Goal: Information Seeking & Learning: Learn about a topic

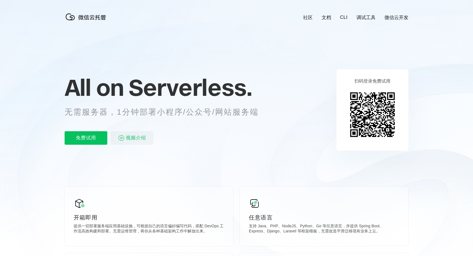
scroll to position [0, 999]
click at [246, 110] on p "无需服务器，1分钟部署小程序/公众号/网站服务端" at bounding box center [167, 112] width 205 height 11
click at [285, 124] on icon at bounding box center [237, 152] width 540 height 304
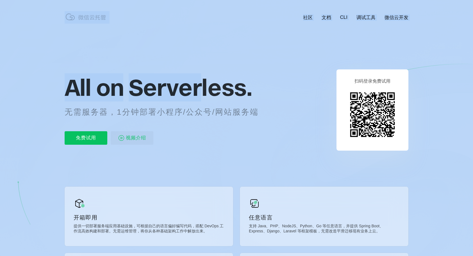
drag, startPoint x: 61, startPoint y: 87, endPoint x: 200, endPoint y: 87, distance: 138.3
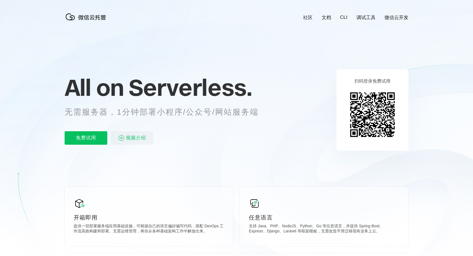
drag, startPoint x: 200, startPoint y: 87, endPoint x: 227, endPoint y: 143, distance: 62.5
click at [227, 143] on div "免费试用 视频介绍" at bounding box center [169, 137] width 208 height 13
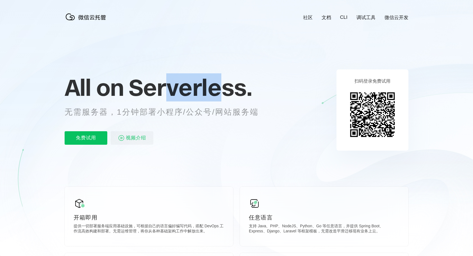
drag, startPoint x: 173, startPoint y: 94, endPoint x: 221, endPoint y: 98, distance: 47.9
click at [221, 98] on span "Serverless." at bounding box center [190, 87] width 123 height 28
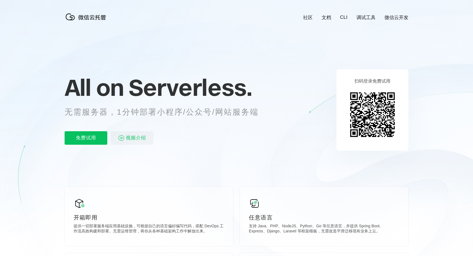
drag, startPoint x: 221, startPoint y: 98, endPoint x: 176, endPoint y: 115, distance: 48.1
click at [206, 132] on div "免费试用 视频介绍" at bounding box center [169, 137] width 208 height 13
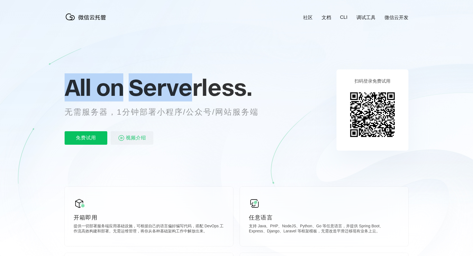
drag, startPoint x: 68, startPoint y: 87, endPoint x: 193, endPoint y: 93, distance: 125.5
click at [193, 93] on p "All on Serverless." at bounding box center [169, 87] width 208 height 25
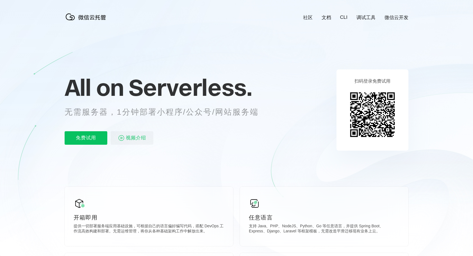
drag, startPoint x: 193, startPoint y: 93, endPoint x: 217, endPoint y: 129, distance: 43.0
click at [217, 129] on div "All on Serverless. 无需服务器，1分钟部署小程序/公众号/网站服务端 免费试用 视频介绍" at bounding box center [169, 110] width 208 height 82
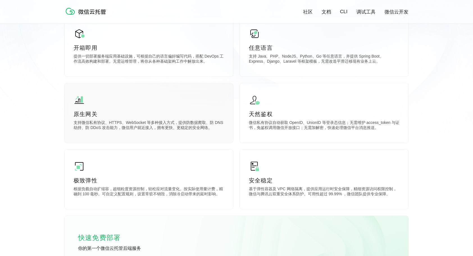
scroll to position [281, 0]
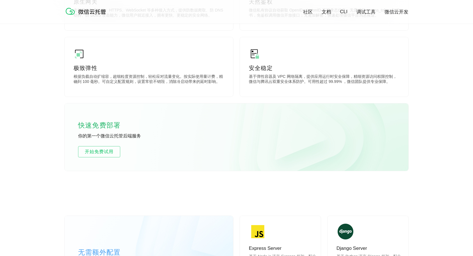
click at [99, 138] on p "你的第一个微信云托管后端服务" at bounding box center [120, 136] width 84 height 6
drag, startPoint x: 101, startPoint y: 126, endPoint x: 105, endPoint y: 135, distance: 9.9
click at [105, 135] on div "快速免费部署 你的第一个微信云托管后端服务 开始免费试用" at bounding box center [237, 136] width 344 height 67
drag, startPoint x: 105, startPoint y: 135, endPoint x: 111, endPoint y: 138, distance: 7.0
click at [111, 138] on p "你的第一个微信云托管后端服务" at bounding box center [120, 136] width 84 height 6
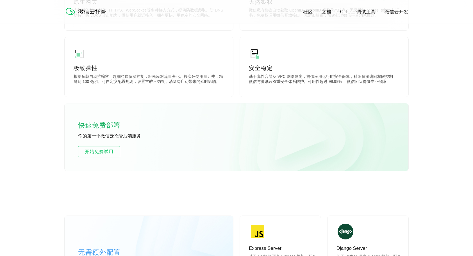
click at [148, 136] on p "你的第一个微信云托管后端服务" at bounding box center [120, 136] width 84 height 6
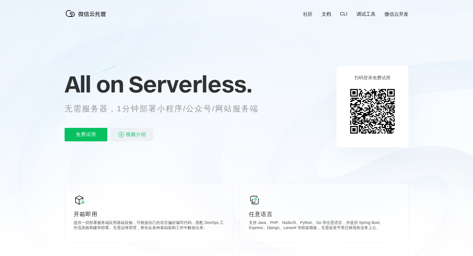
scroll to position [0, 0]
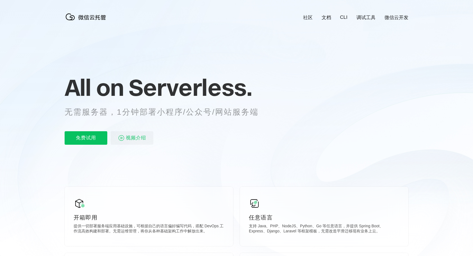
scroll to position [0, 999]
